Goal: Information Seeking & Learning: Learn about a topic

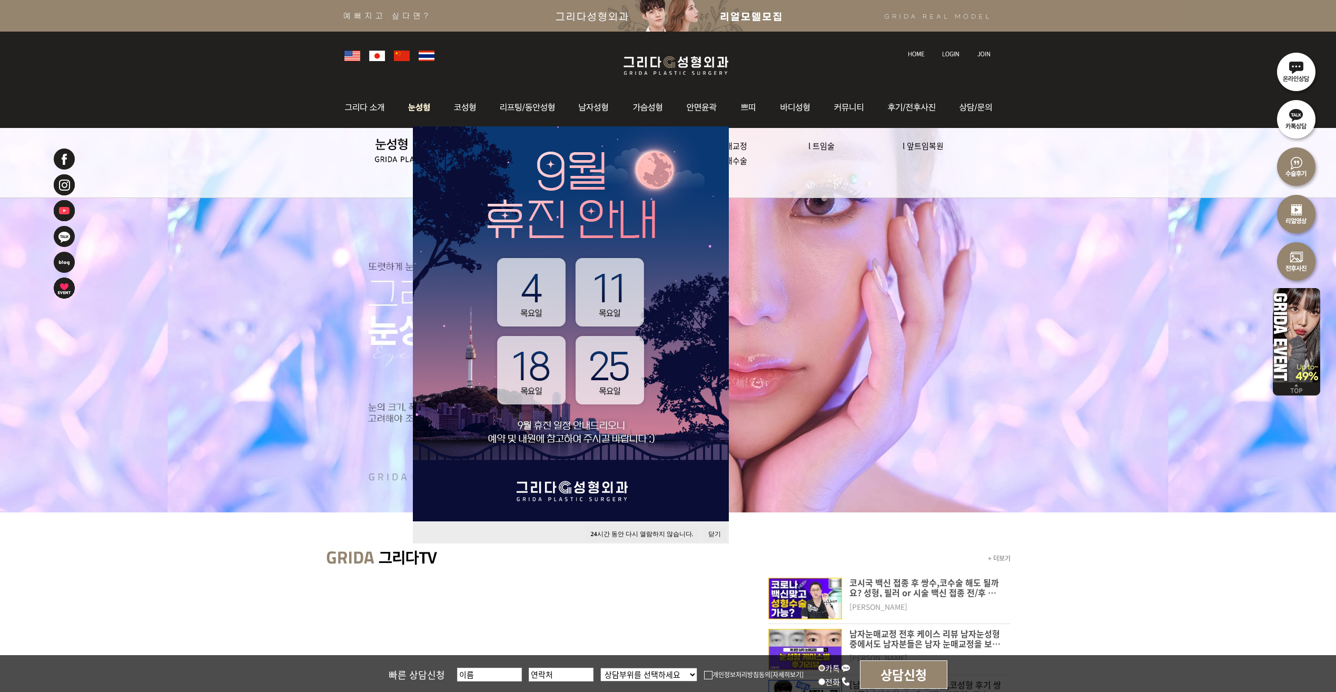
click at [414, 106] on img at bounding box center [419, 107] width 47 height 41
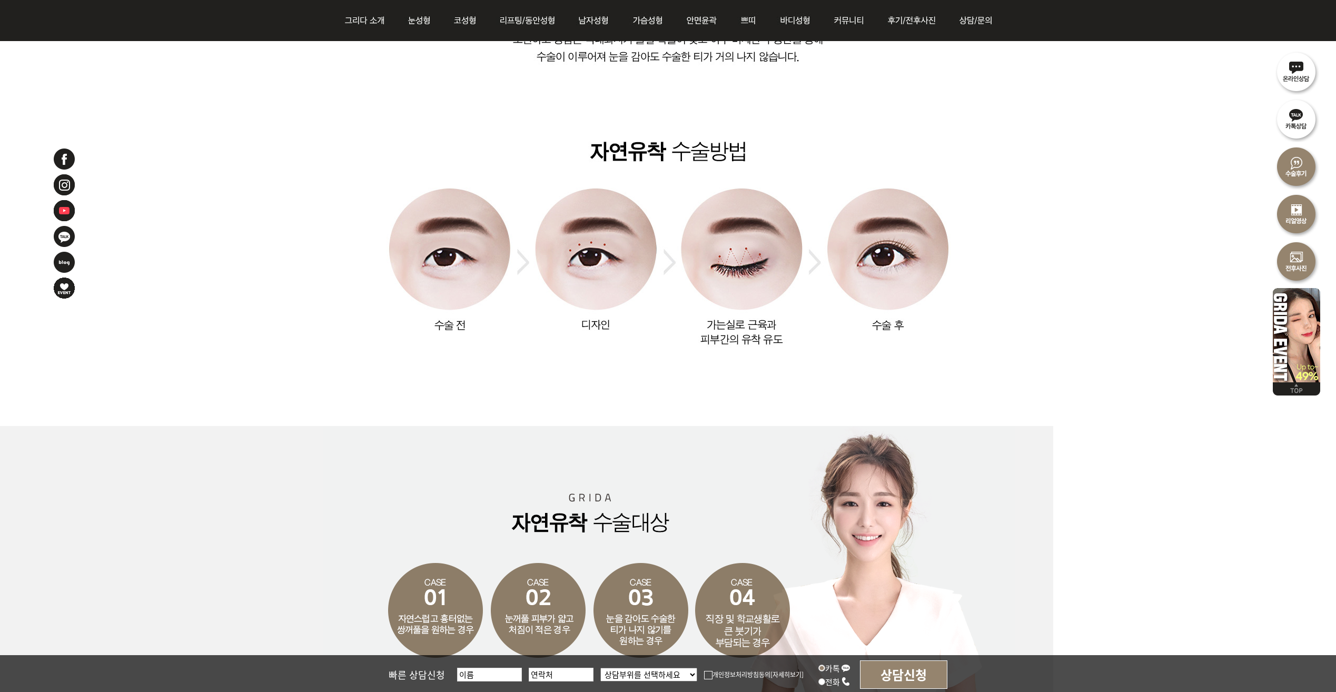
scroll to position [896, 0]
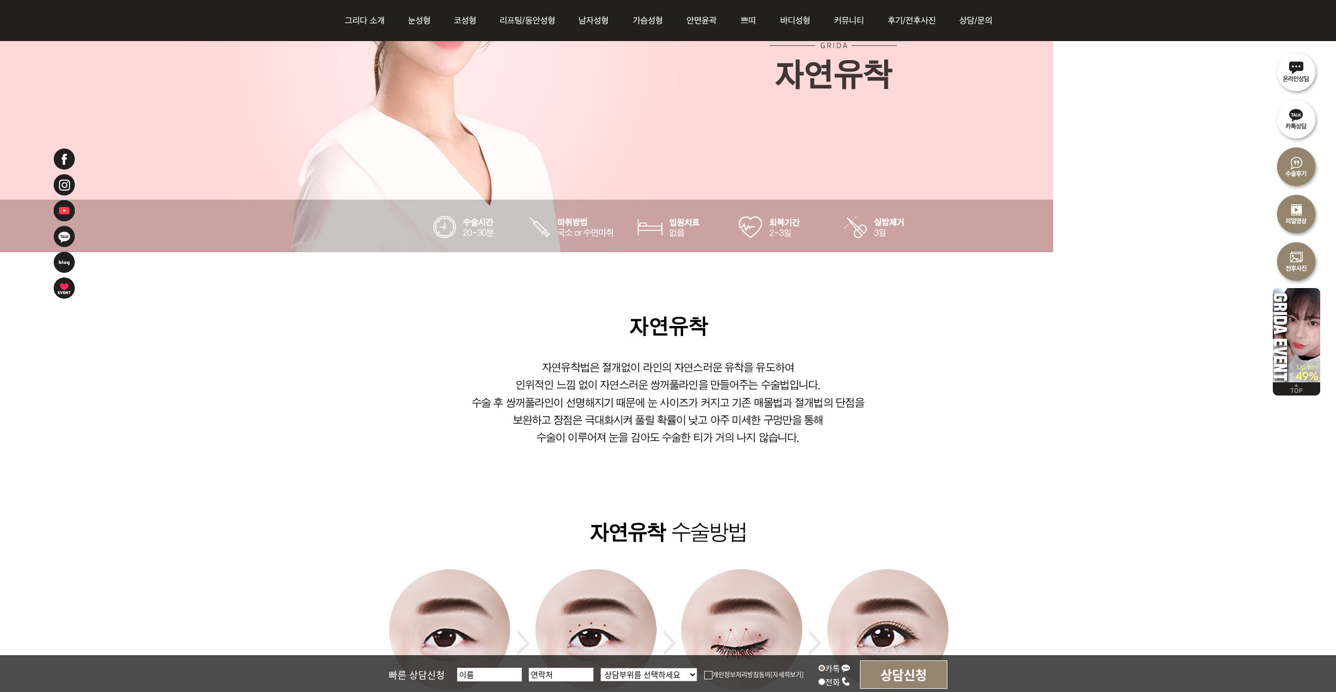
click at [578, 232] on img at bounding box center [669, 62] width 693 height 402
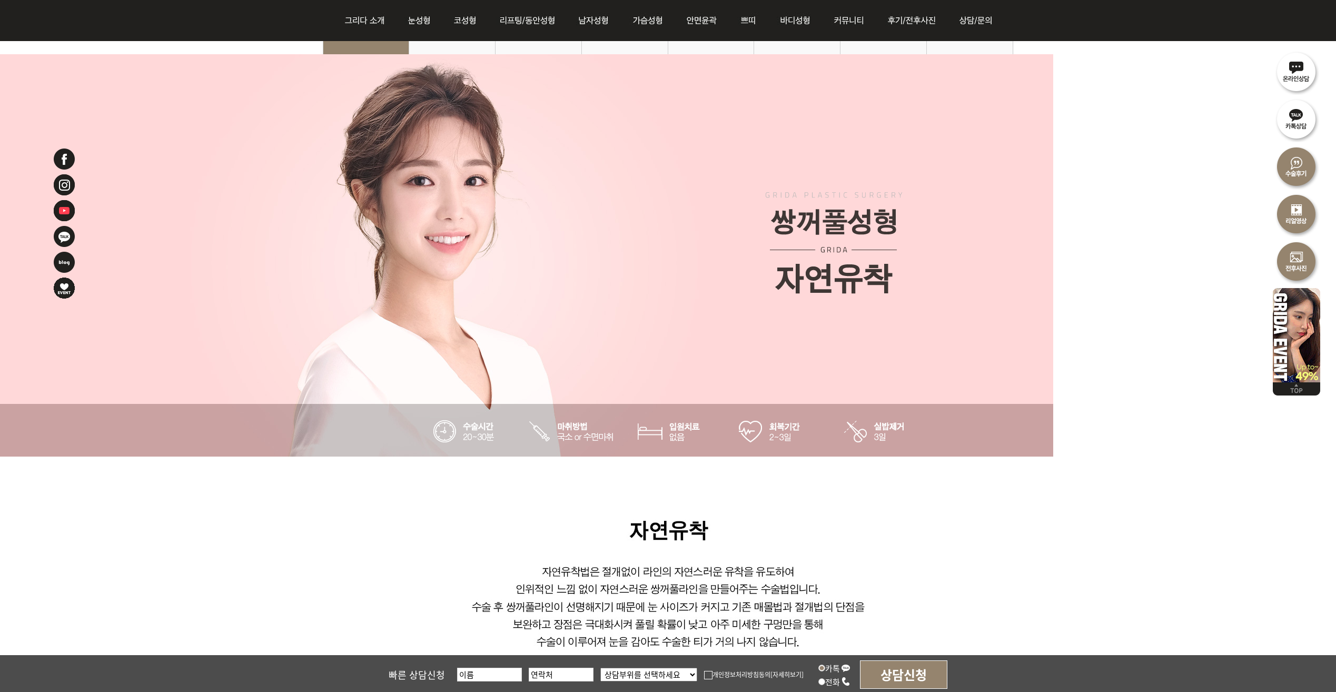
scroll to position [158, 0]
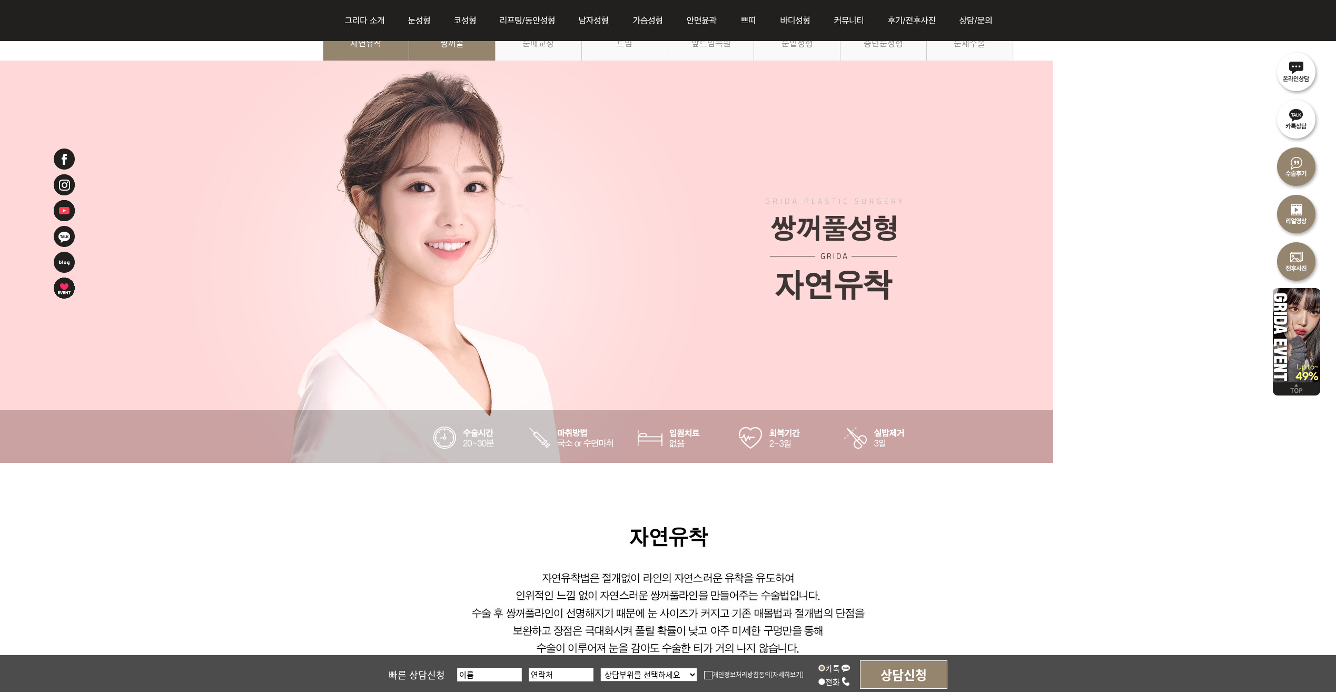
click at [445, 50] on link "쌍꺼풀" at bounding box center [452, 48] width 86 height 48
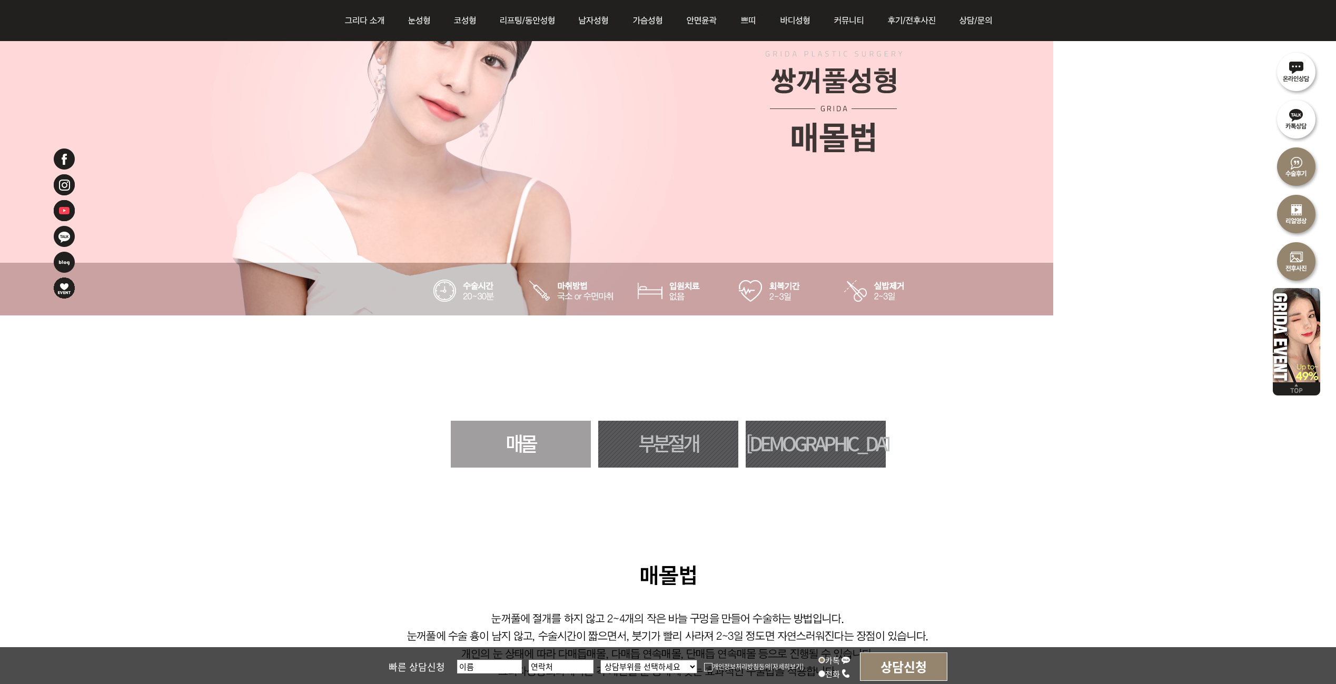
scroll to position [211, 0]
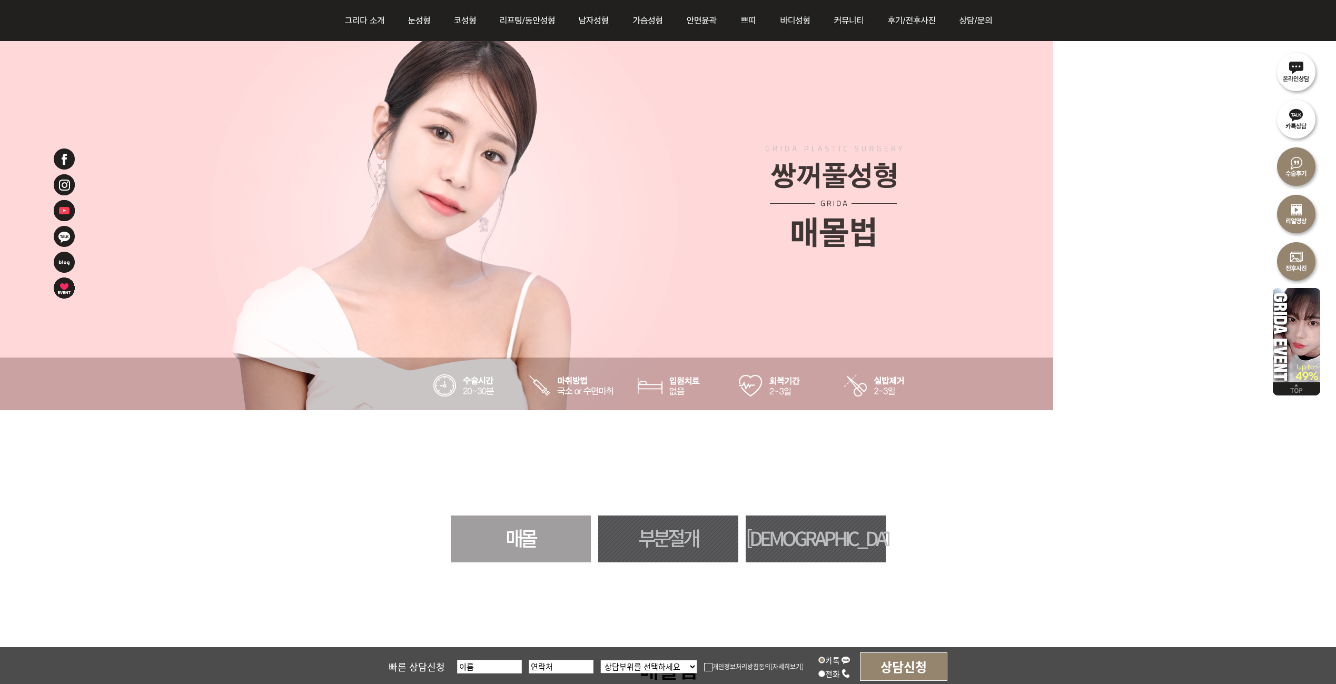
click at [676, 546] on link "부분절개" at bounding box center [668, 539] width 140 height 47
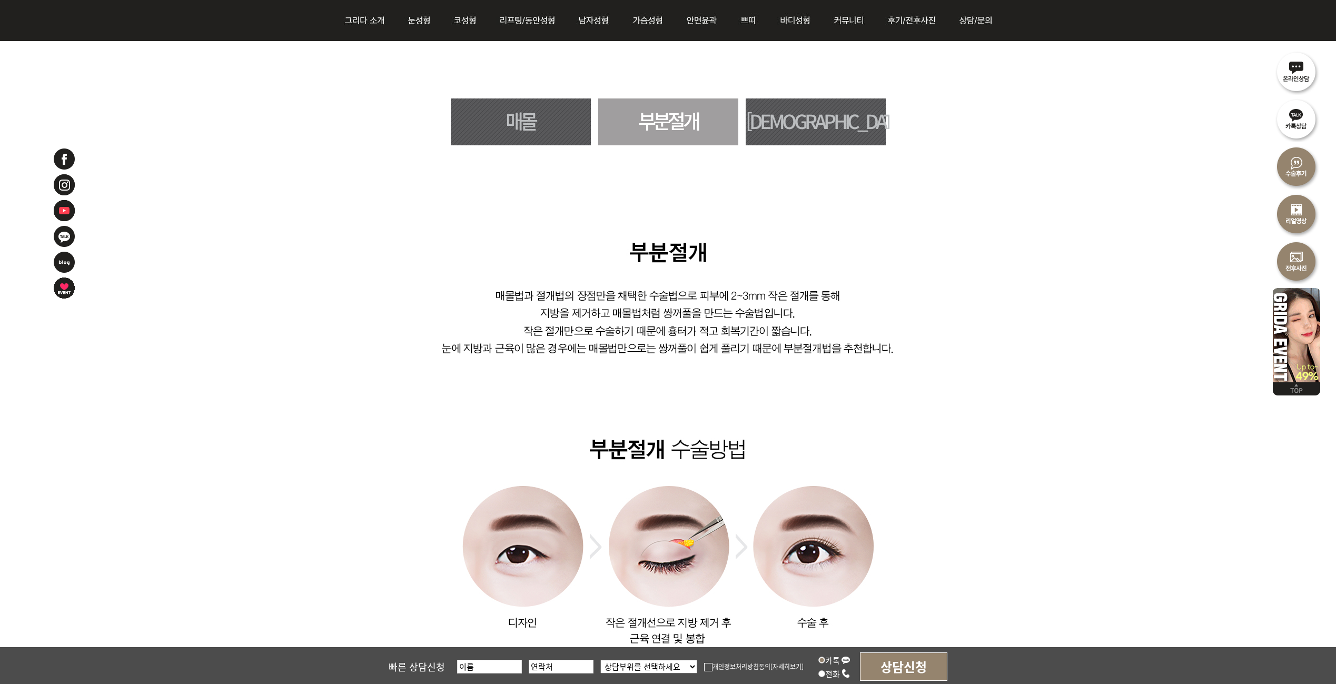
scroll to position [516, 0]
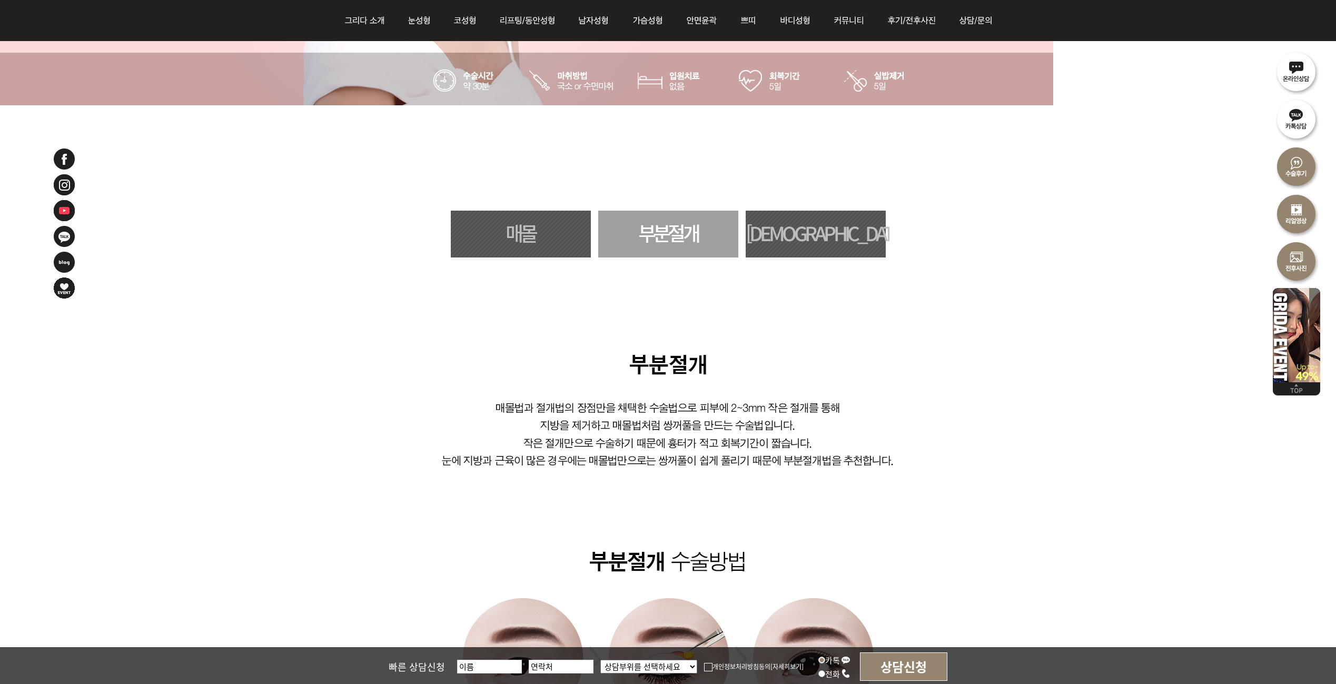
click at [785, 229] on link "절개" at bounding box center [816, 234] width 140 height 47
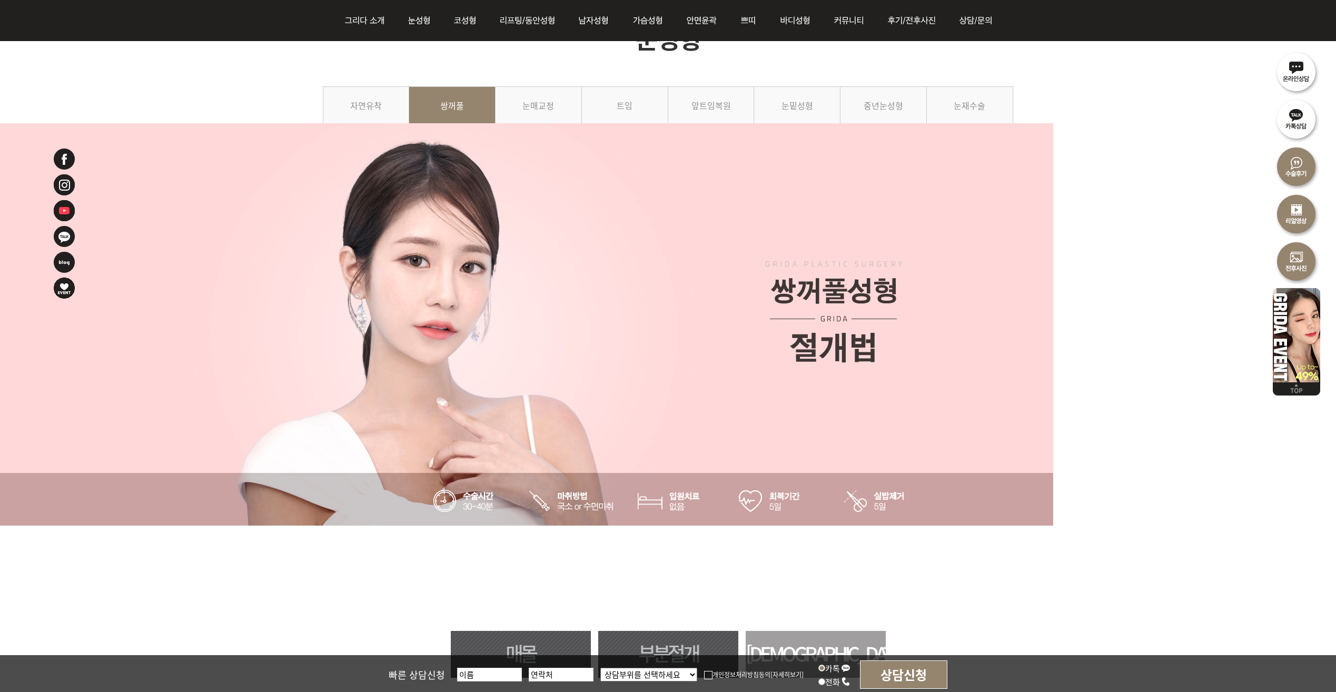
scroll to position [94, 0]
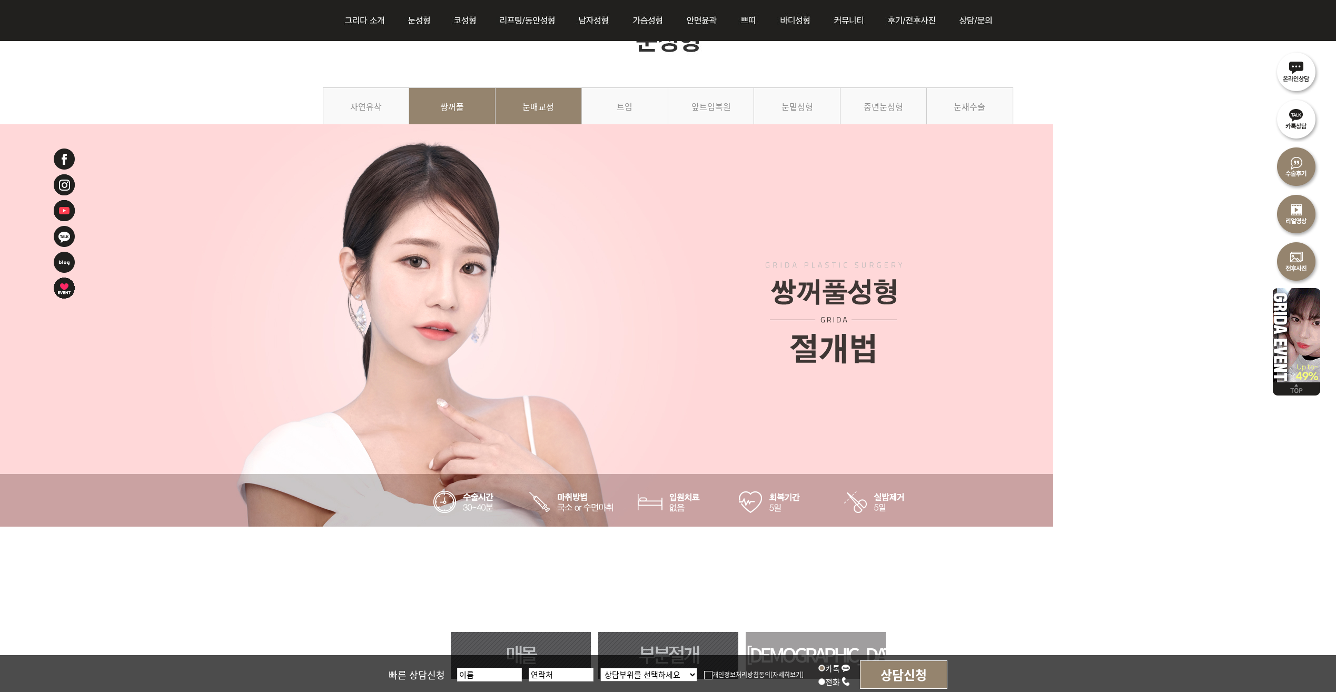
click at [550, 102] on link "눈매교정" at bounding box center [539, 111] width 86 height 48
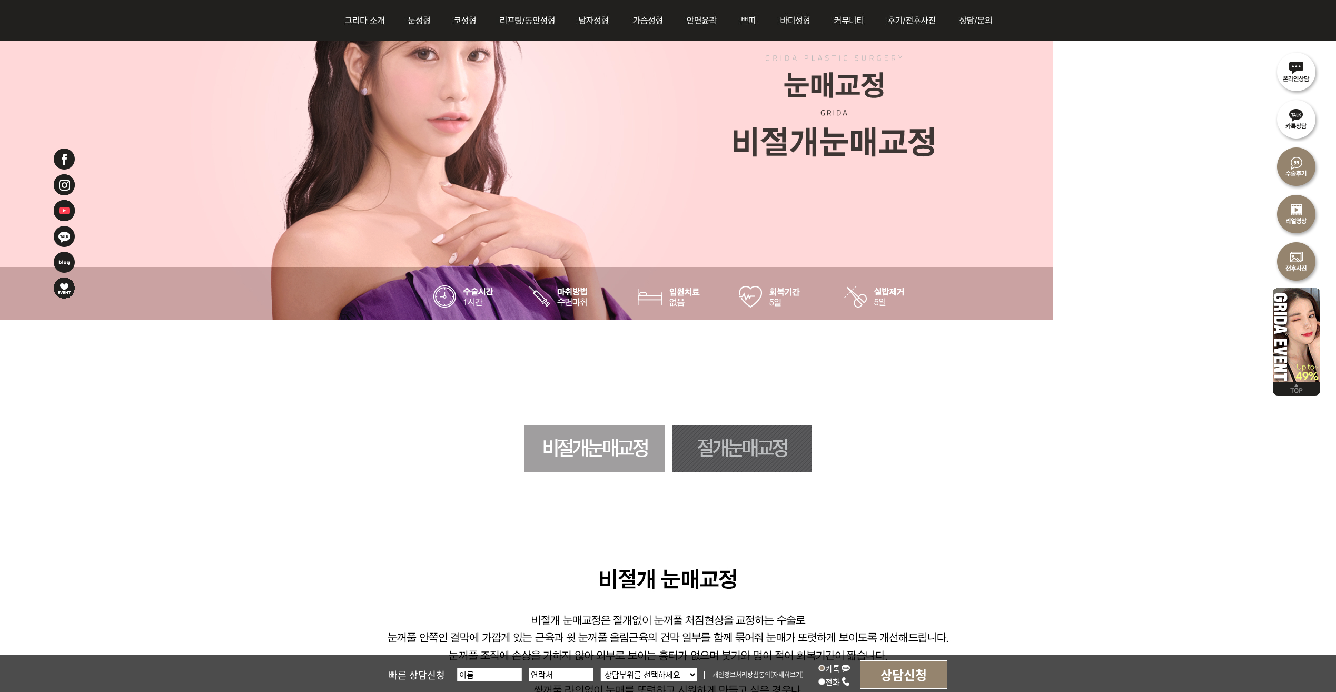
scroll to position [211, 0]
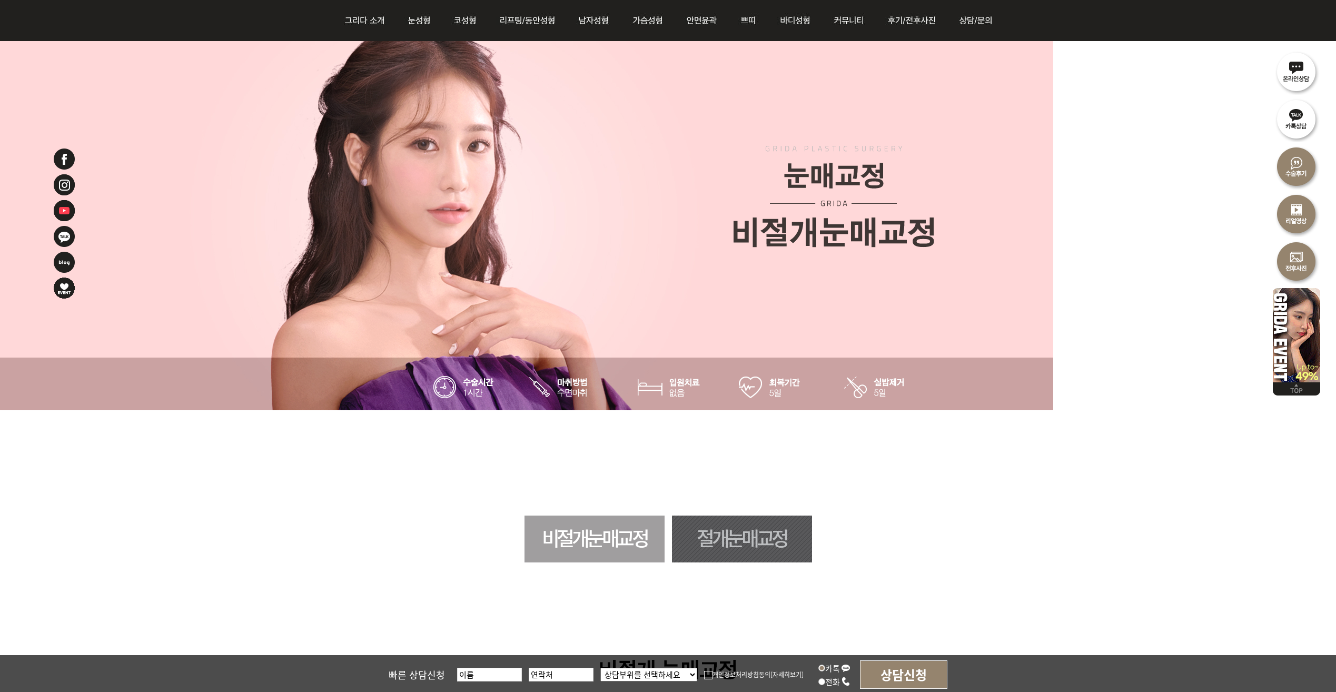
click at [744, 556] on link "절개눈매교정" at bounding box center [742, 539] width 140 height 47
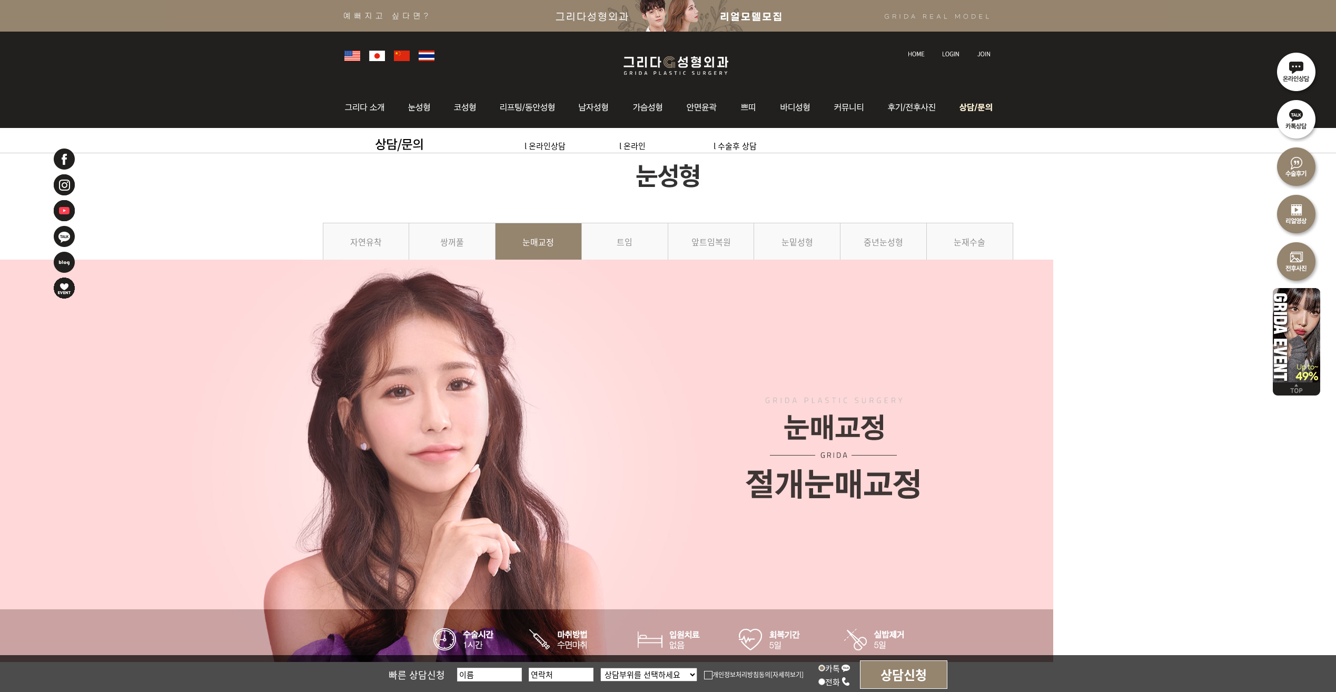
click at [978, 113] on img at bounding box center [973, 107] width 47 height 41
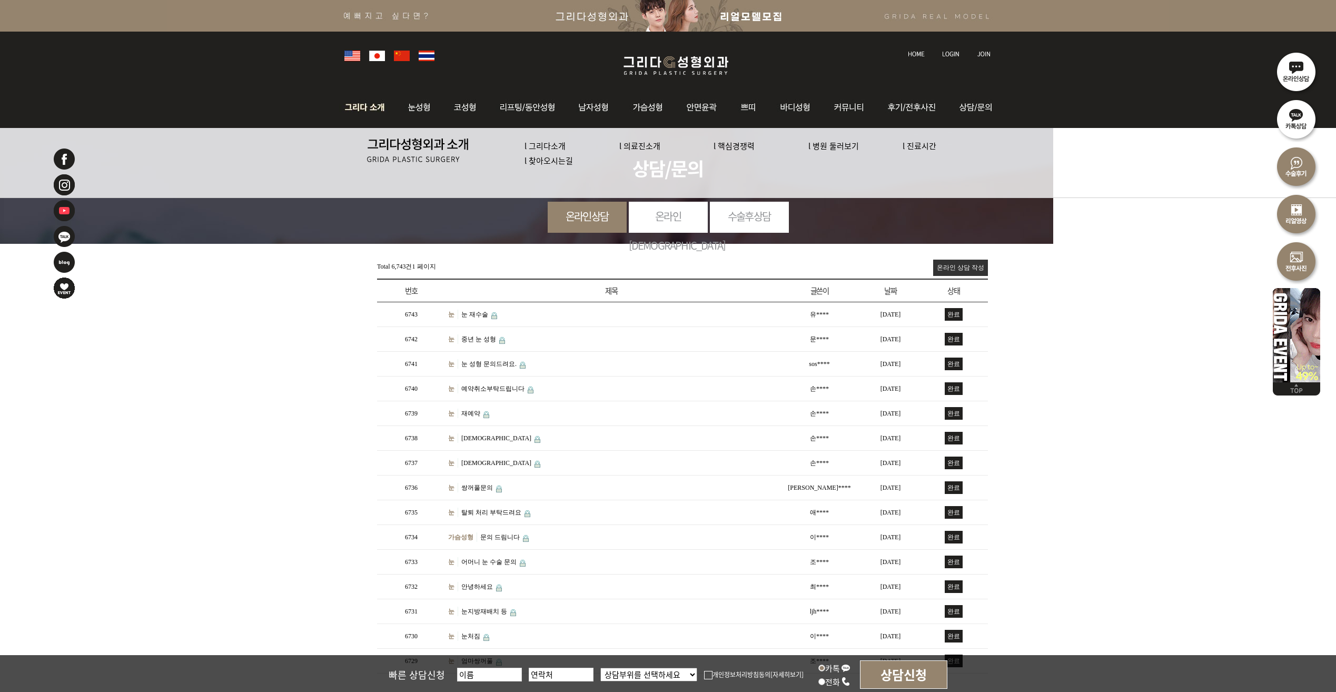
click at [365, 109] on img at bounding box center [367, 107] width 57 height 41
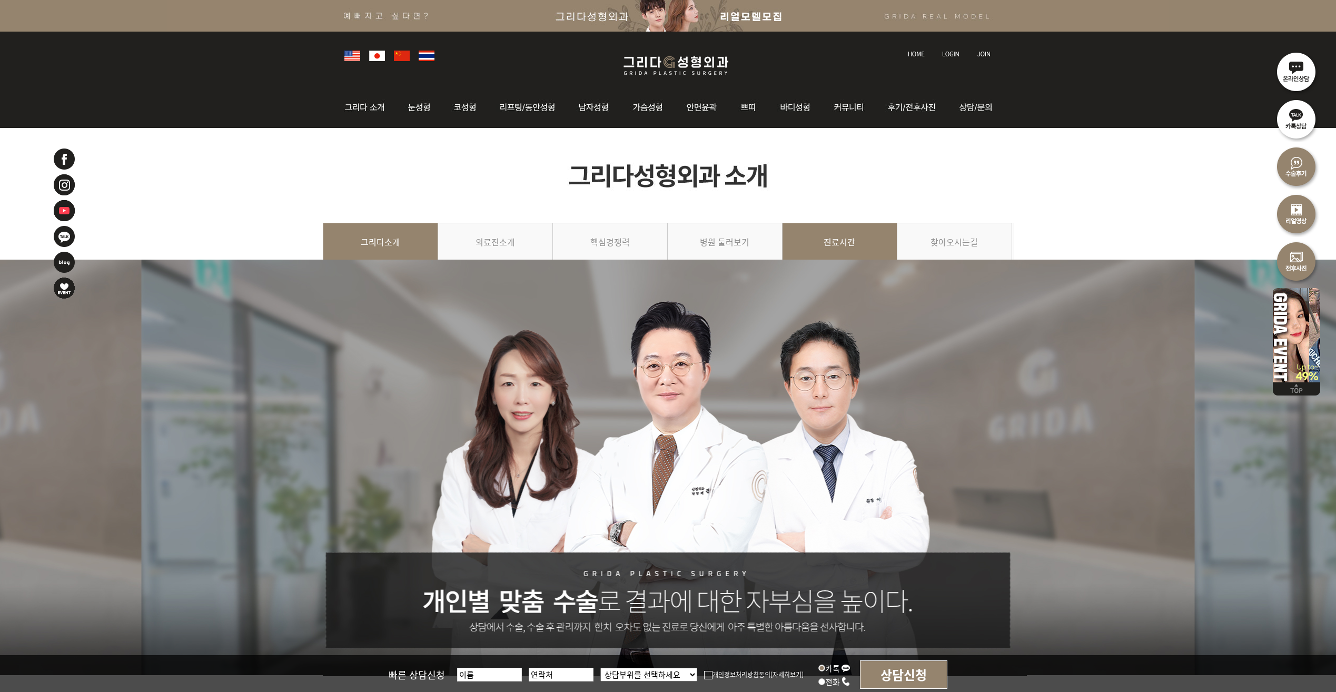
click at [876, 240] on link "진료시간" at bounding box center [840, 247] width 115 height 48
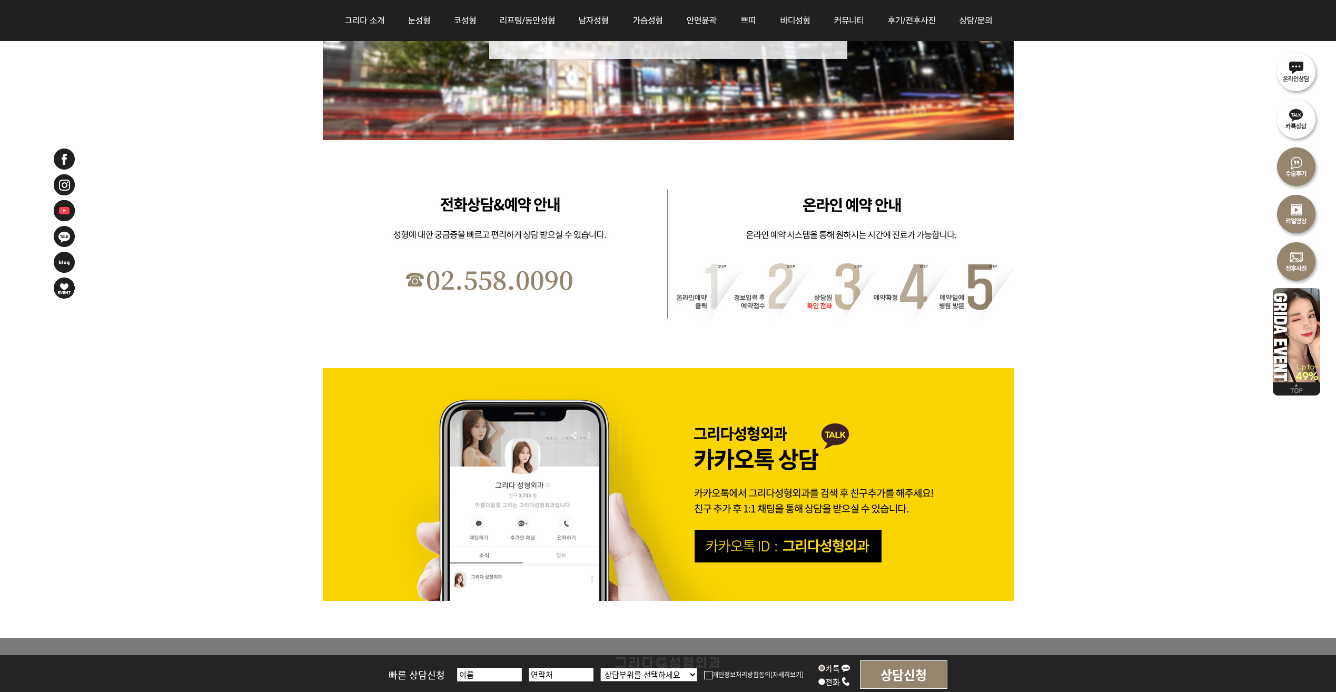
scroll to position [541, 0]
